Goal: Task Accomplishment & Management: Use online tool/utility

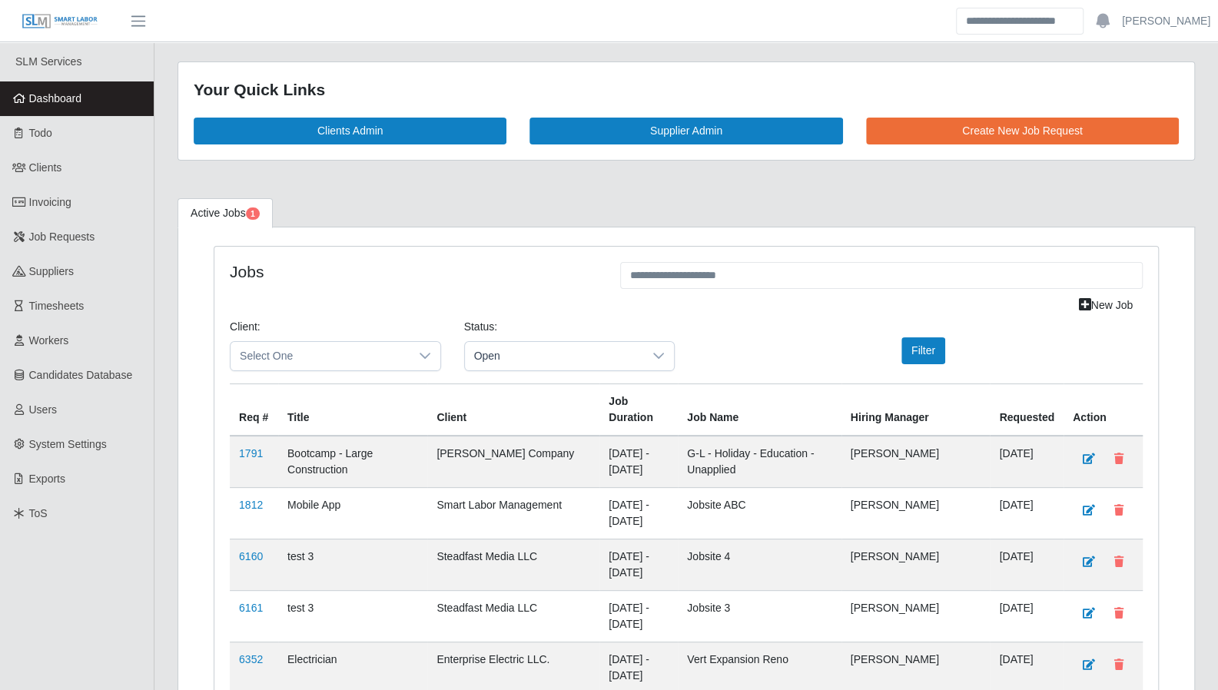
click at [85, 96] on link "Dashboard" at bounding box center [77, 98] width 154 height 35
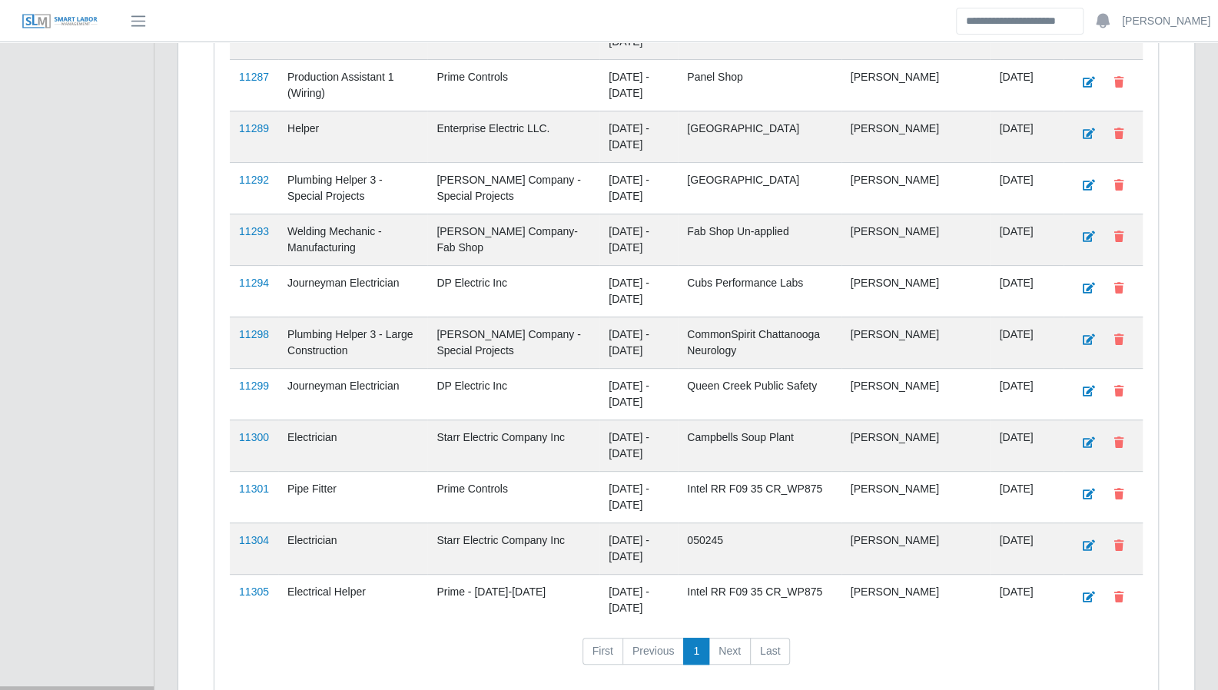
scroll to position [3858, 0]
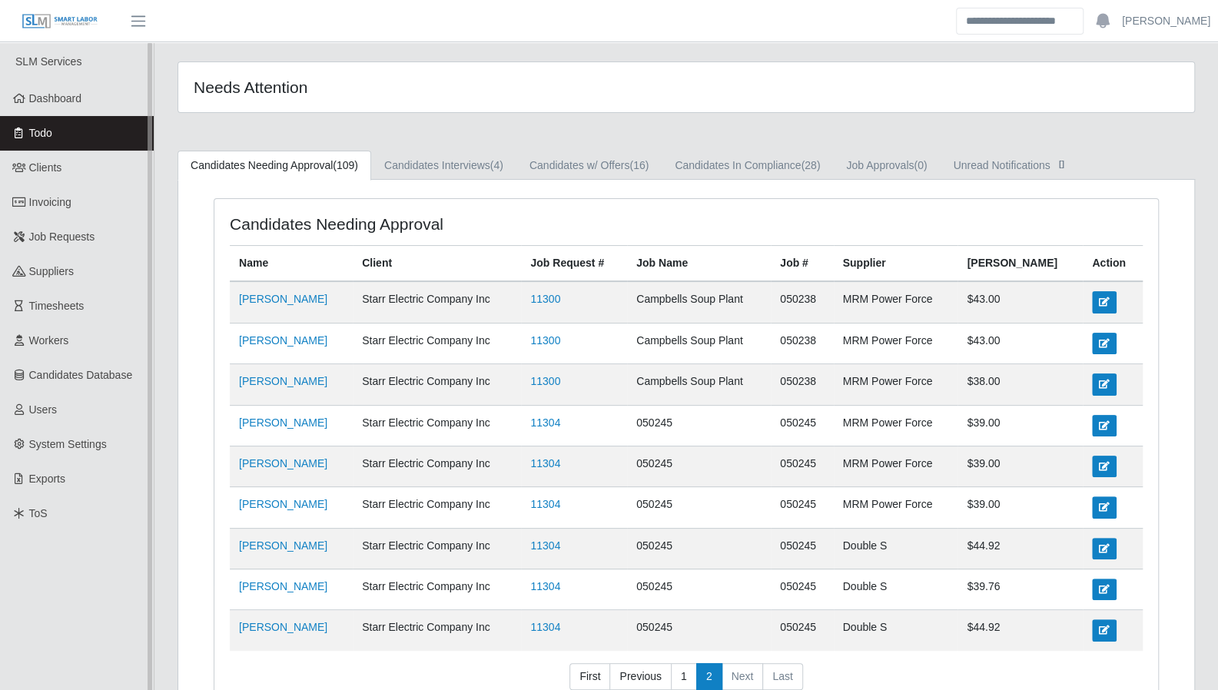
click at [67, 125] on link "Todo" at bounding box center [77, 133] width 154 height 35
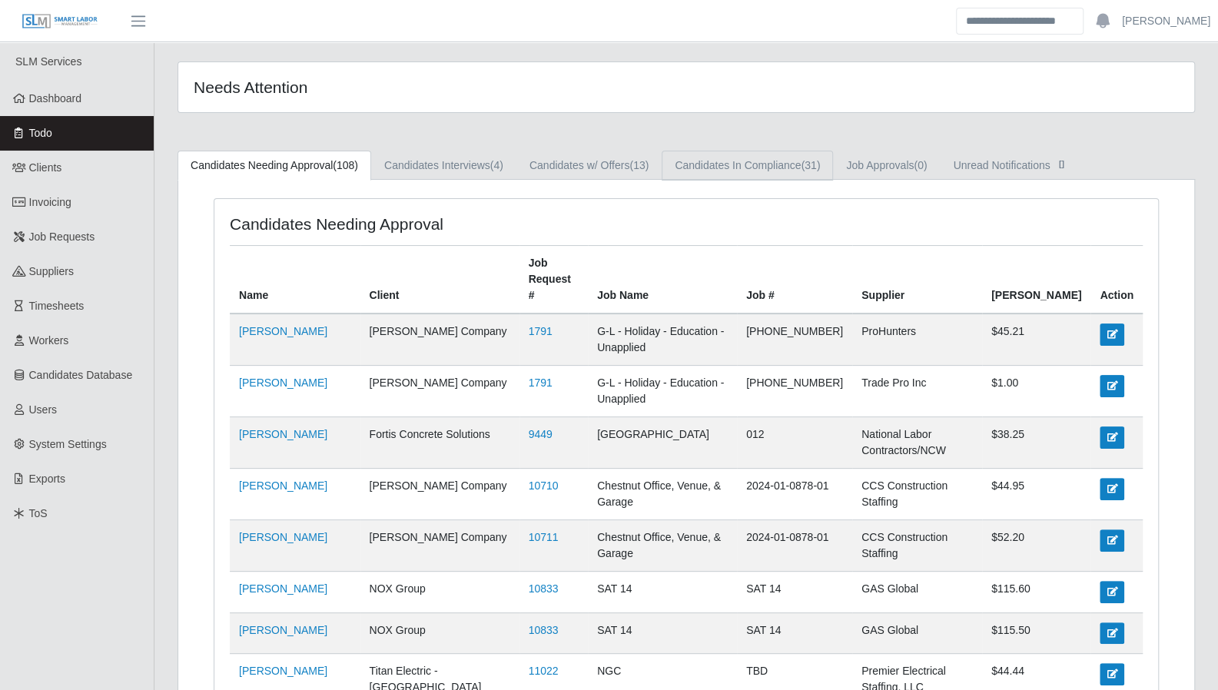
click at [794, 165] on link "Candidates In Compliance (31)" at bounding box center [746, 166] width 171 height 30
